Goal: Task Accomplishment & Management: Manage account settings

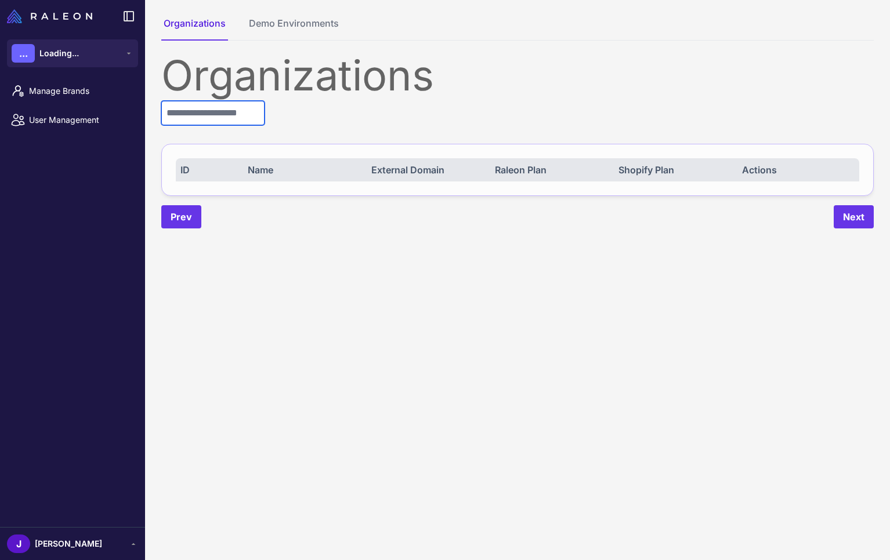
click at [215, 113] on input "text" at bounding box center [212, 113] width 103 height 24
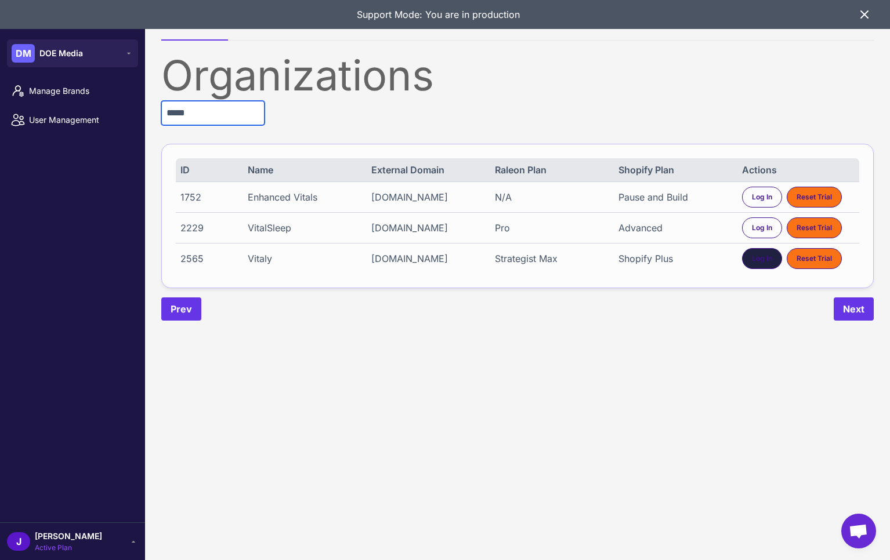
type input "*****"
click at [766, 269] on div "Log In" at bounding box center [762, 258] width 40 height 21
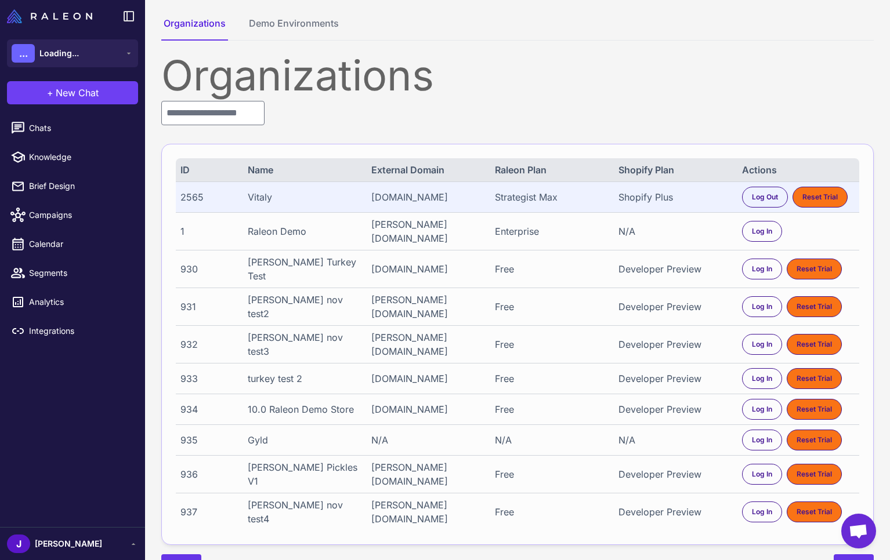
click at [44, 546] on span "[PERSON_NAME]" at bounding box center [68, 544] width 67 height 13
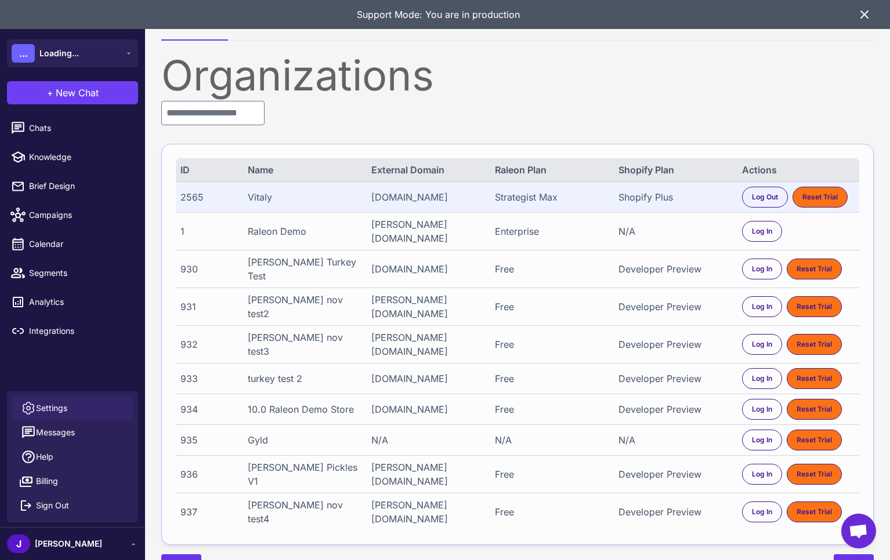
click at [57, 407] on span "Settings" at bounding box center [51, 408] width 31 height 13
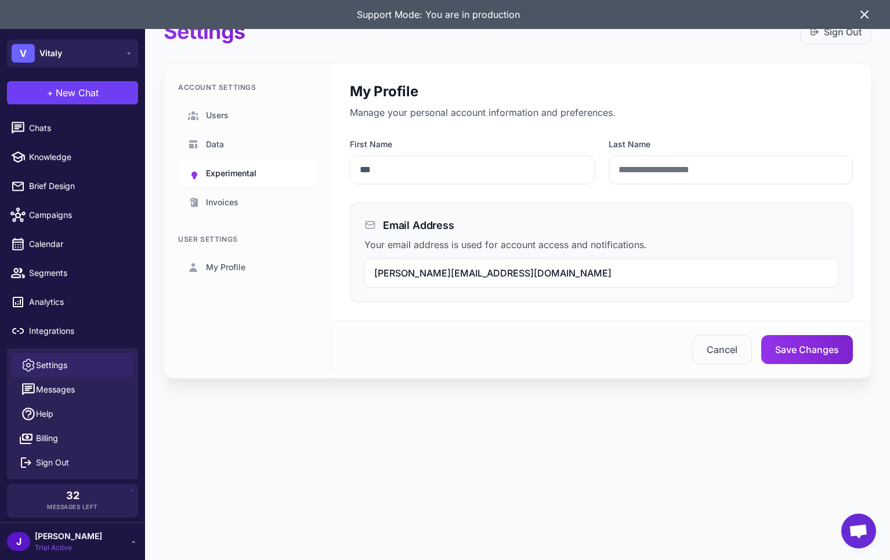
click at [264, 171] on link "Experimental" at bounding box center [247, 173] width 139 height 27
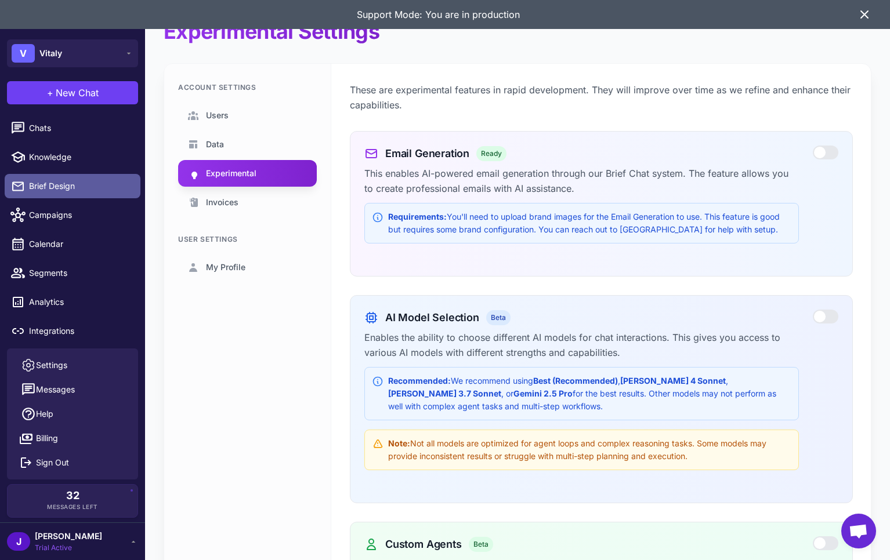
click at [45, 183] on span "Brief Design" at bounding box center [80, 186] width 102 height 13
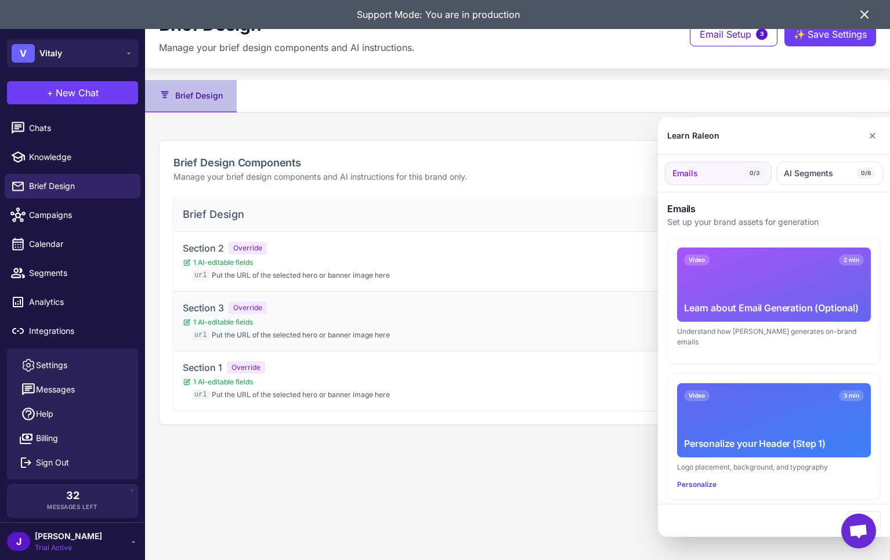
drag, startPoint x: 291, startPoint y: 413, endPoint x: 640, endPoint y: 312, distance: 362.9
click at [292, 413] on div at bounding box center [445, 280] width 890 height 560
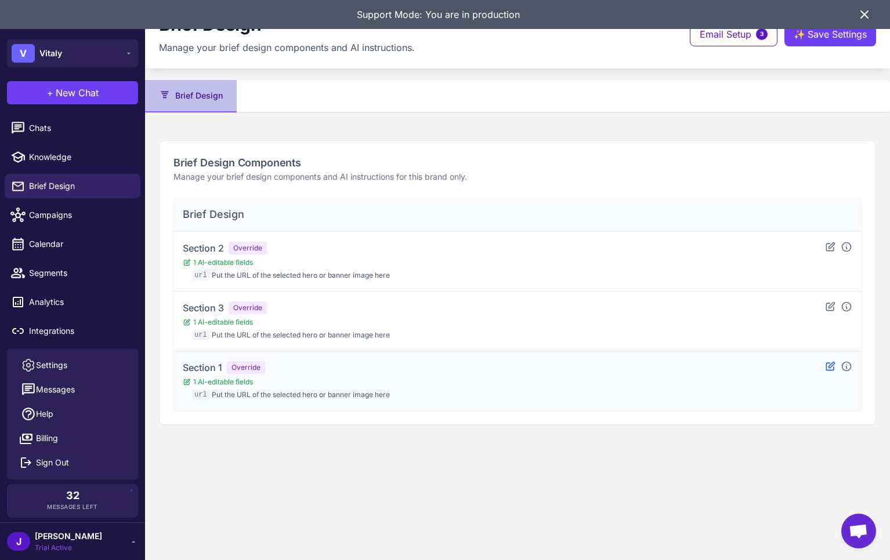
click at [828, 367] on icon at bounding box center [830, 367] width 12 height 12
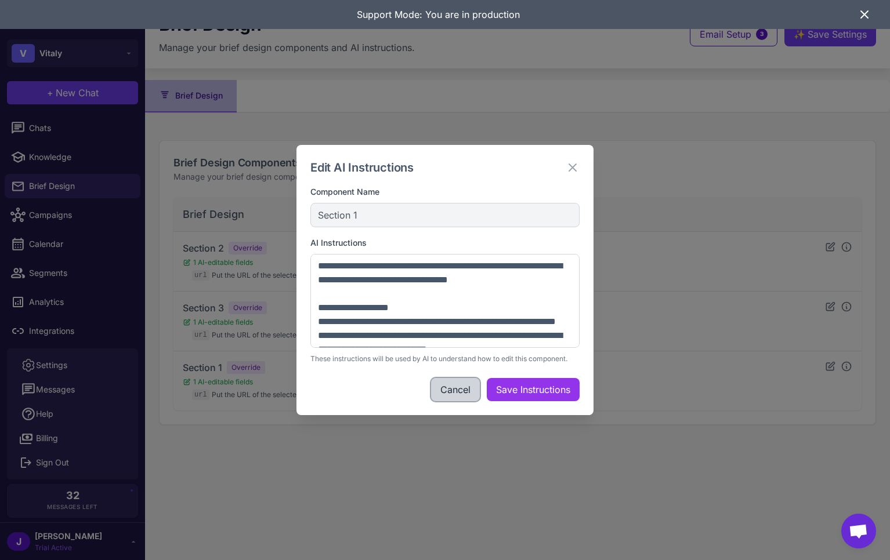
click at [457, 393] on button "Cancel" at bounding box center [455, 389] width 49 height 23
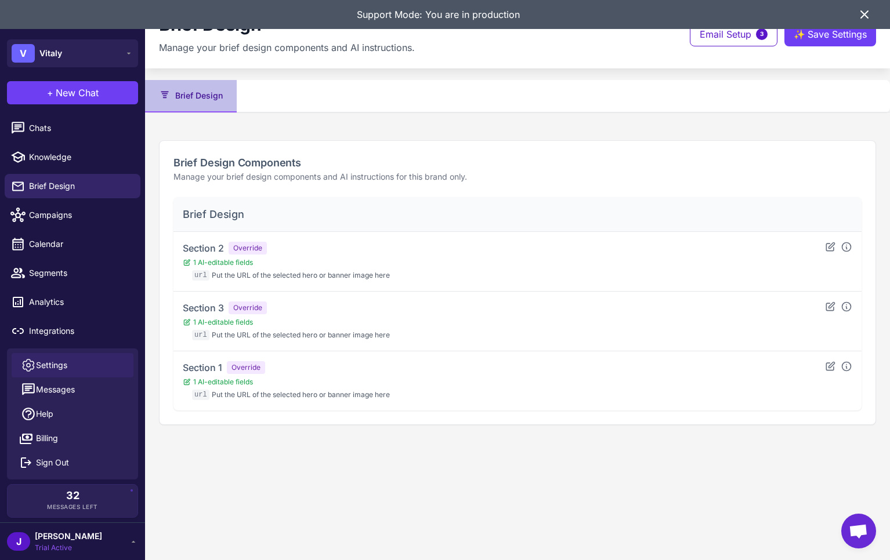
click at [61, 361] on span "Settings" at bounding box center [51, 365] width 31 height 13
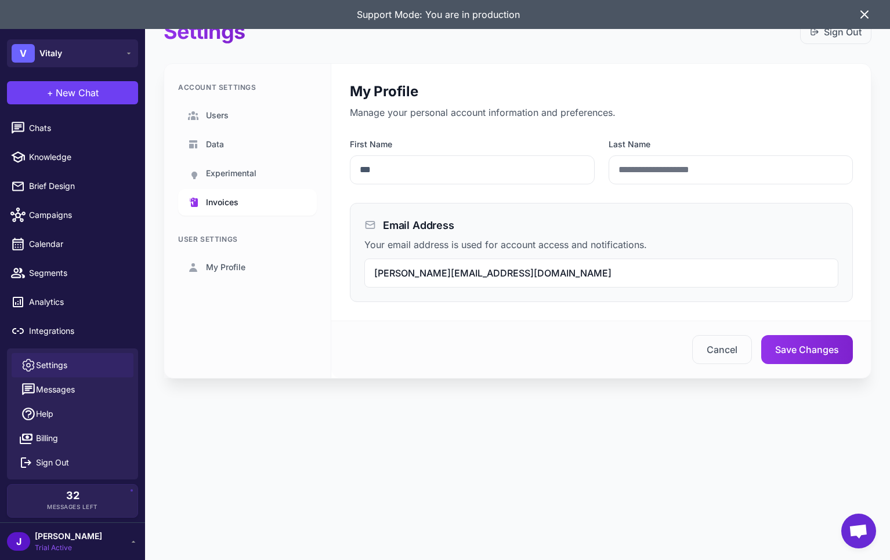
click at [258, 191] on link "Invoices" at bounding box center [247, 202] width 139 height 27
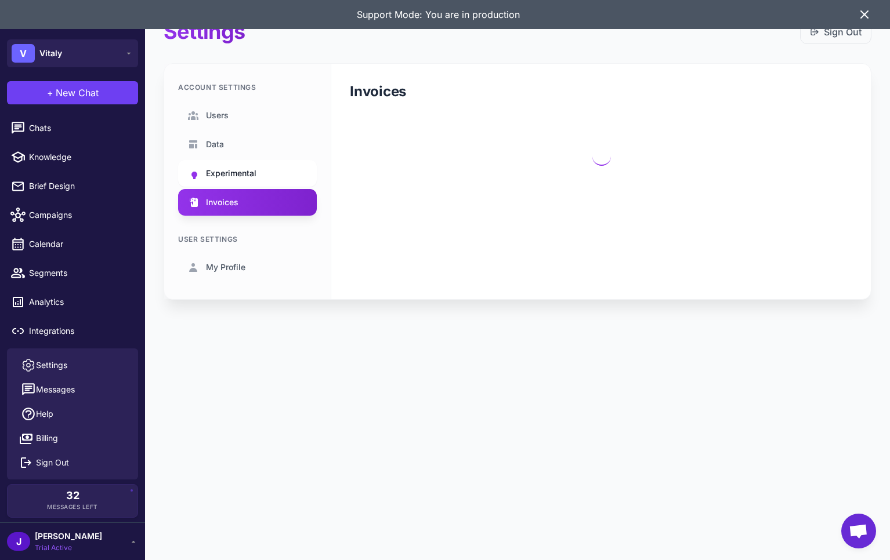
click at [256, 169] on span "Experimental" at bounding box center [231, 173] width 50 height 13
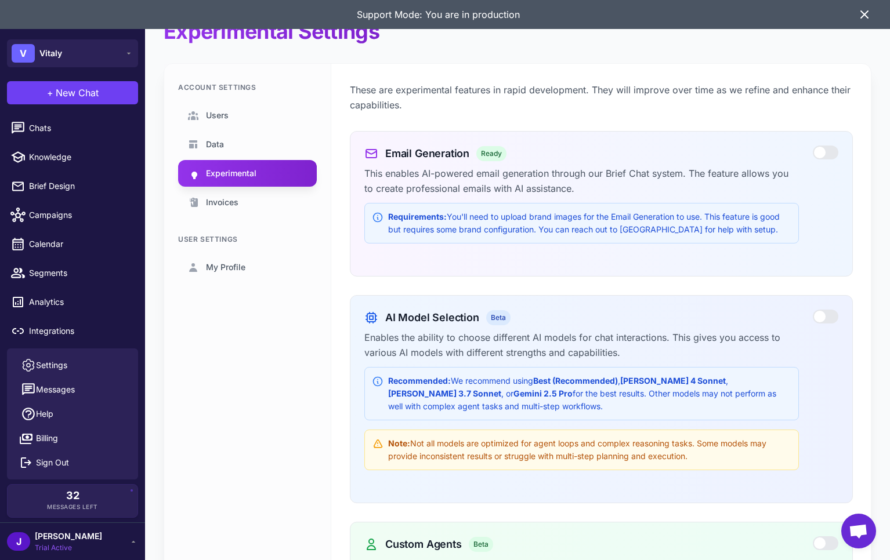
click at [816, 152] on div at bounding box center [826, 153] width 26 height 14
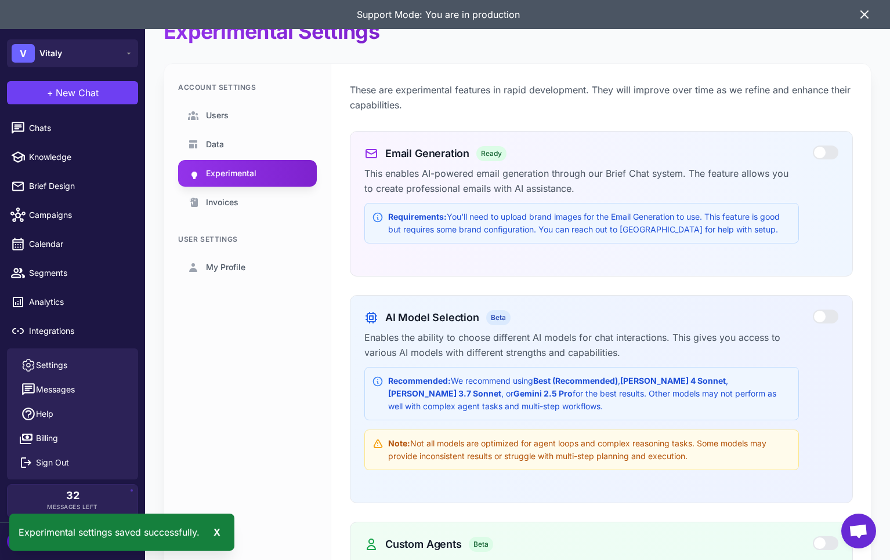
click at [858, 19] on icon at bounding box center [864, 15] width 14 height 14
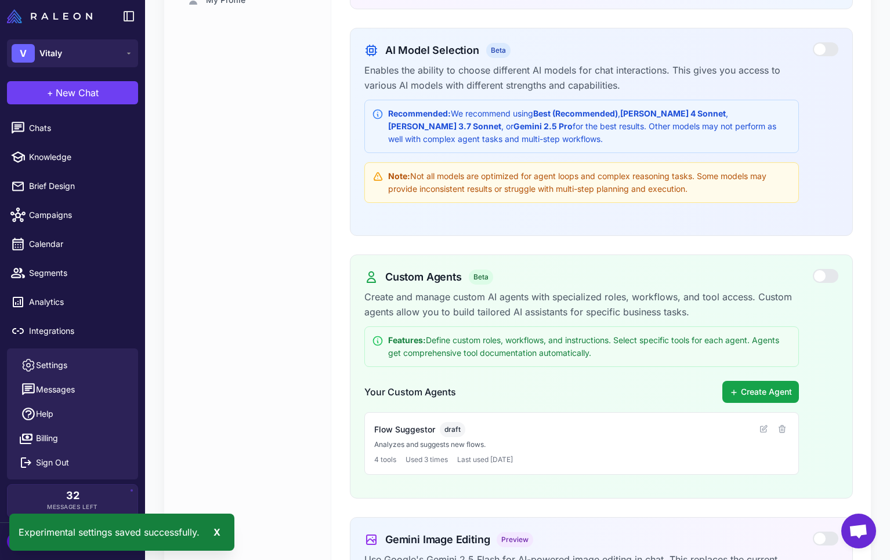
scroll to position [685, 0]
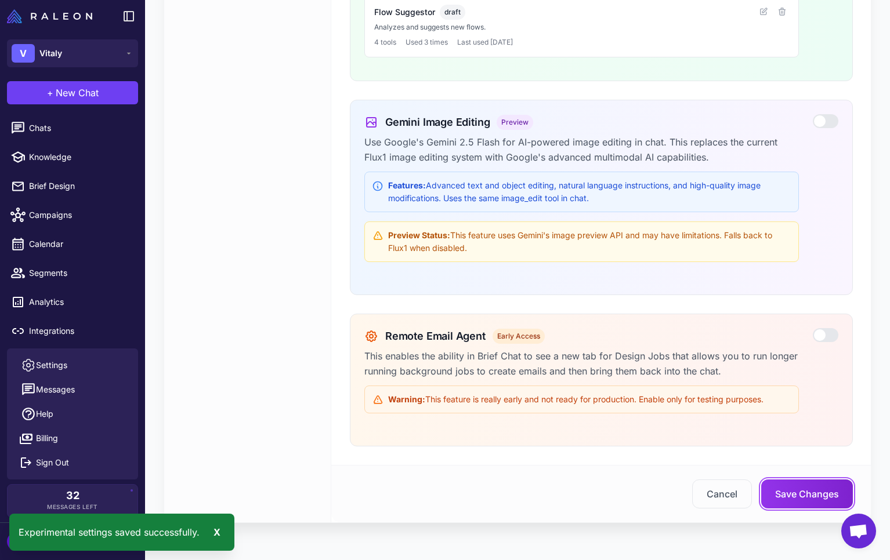
drag, startPoint x: 808, startPoint y: 489, endPoint x: 704, endPoint y: 558, distance: 124.7
click at [807, 489] on button "Save Changes" at bounding box center [807, 494] width 92 height 29
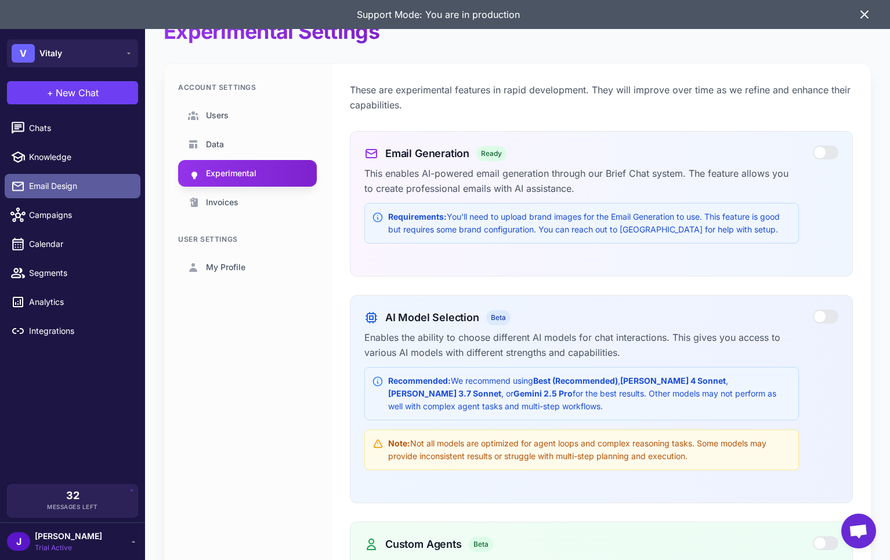
click at [54, 186] on span "Email Design" at bounding box center [80, 186] width 102 height 13
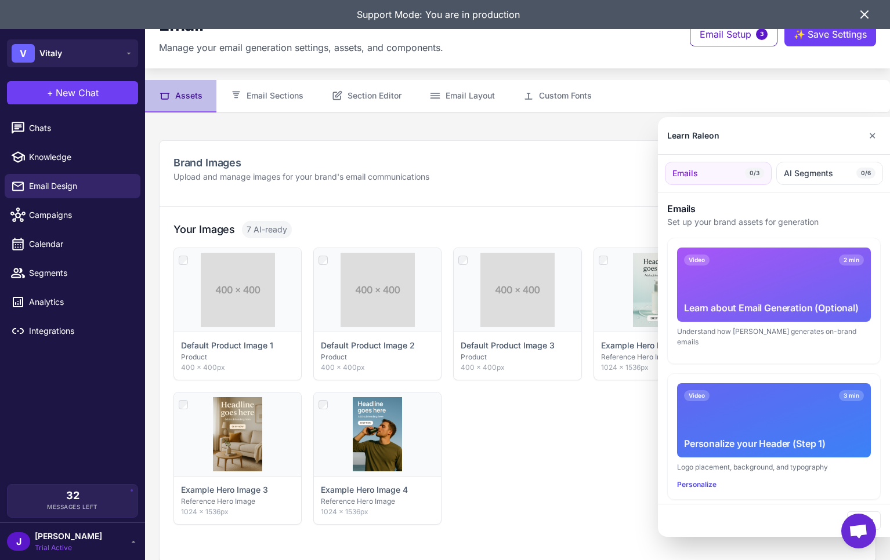
click at [263, 102] on div at bounding box center [445, 280] width 890 height 560
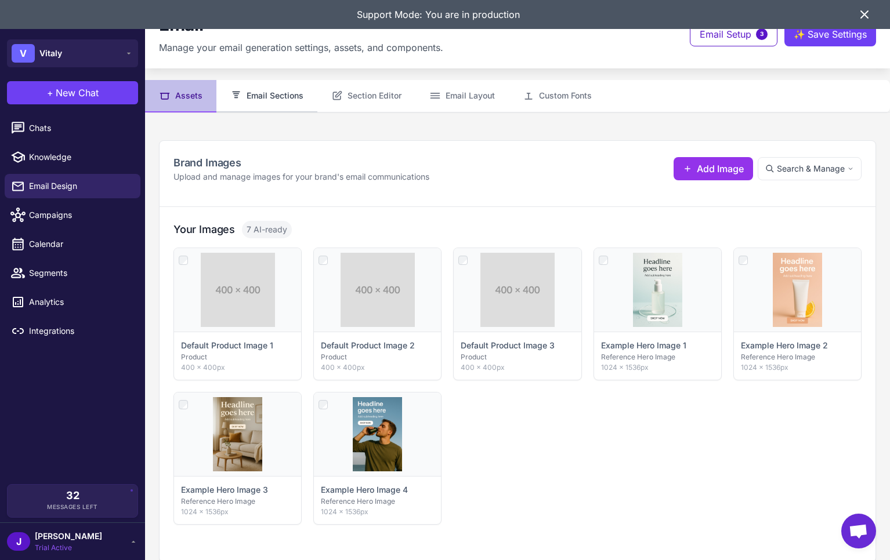
click at [273, 92] on button "Email Sections" at bounding box center [266, 96] width 101 height 32
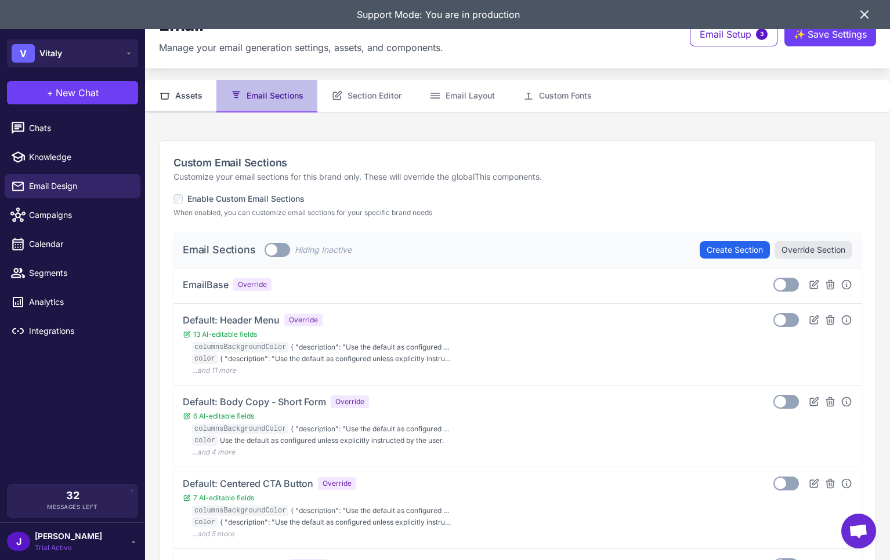
click at [188, 95] on button "Assets" at bounding box center [180, 96] width 71 height 32
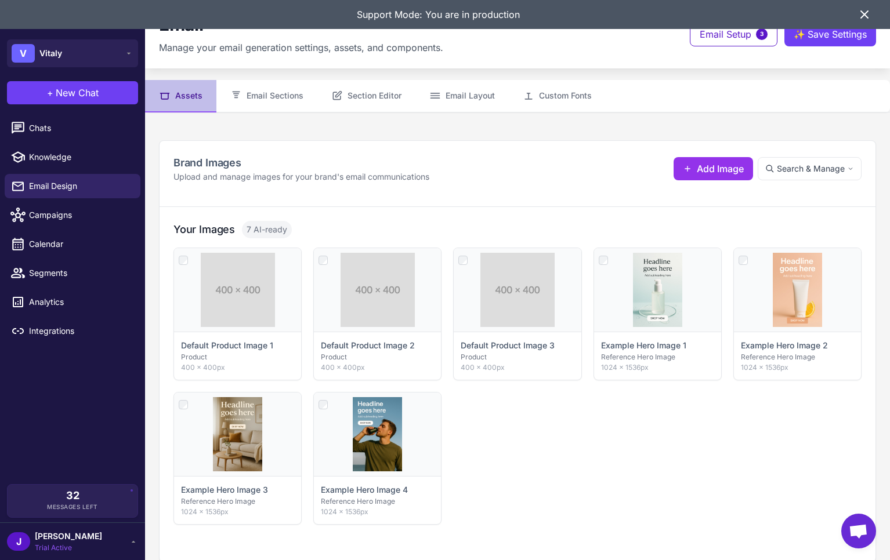
click at [869, 15] on icon at bounding box center [864, 15] width 14 height 14
